Goal: Find contact information: Find contact information

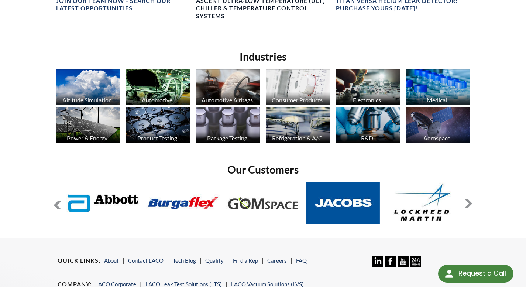
scroll to position [591, 0]
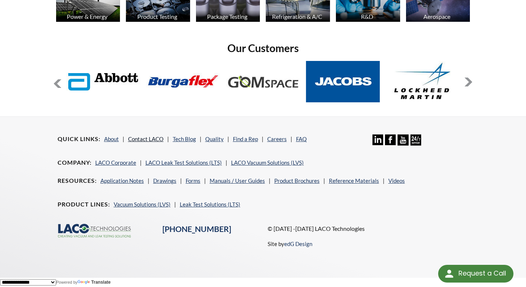
click at [157, 138] on link "Contact LACO" at bounding box center [145, 138] width 35 height 7
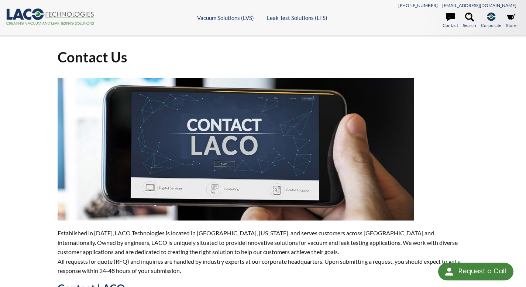
select select "Language Translate Widget"
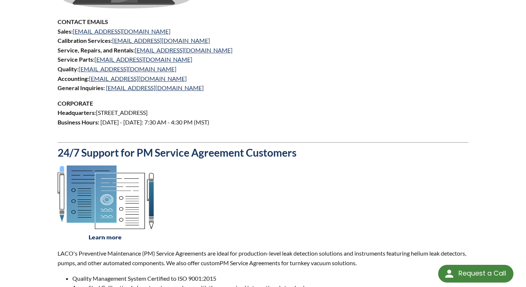
scroll to position [714, 0]
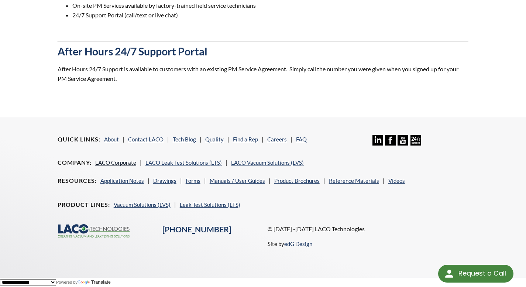
click at [125, 162] on link "LACO Corporate" at bounding box center [115, 162] width 41 height 7
